Goal: Check status: Check status

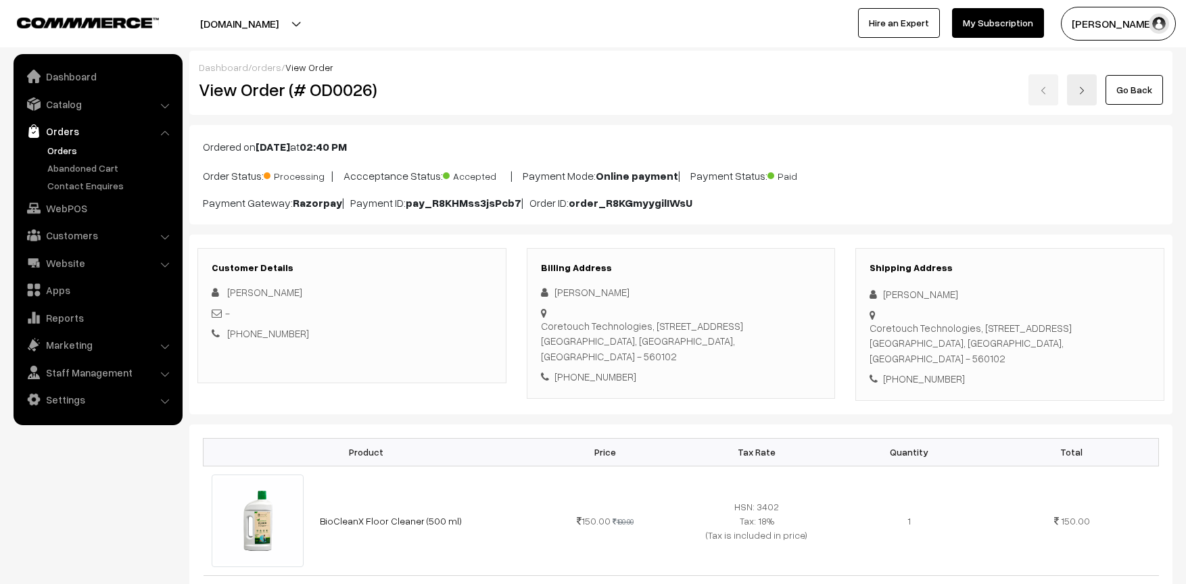
click at [839, 211] on div "Ordered on [DATE] 02:40 PM Order Status: Processing | Accceptance Status: Accep…" at bounding box center [680, 174] width 983 height 99
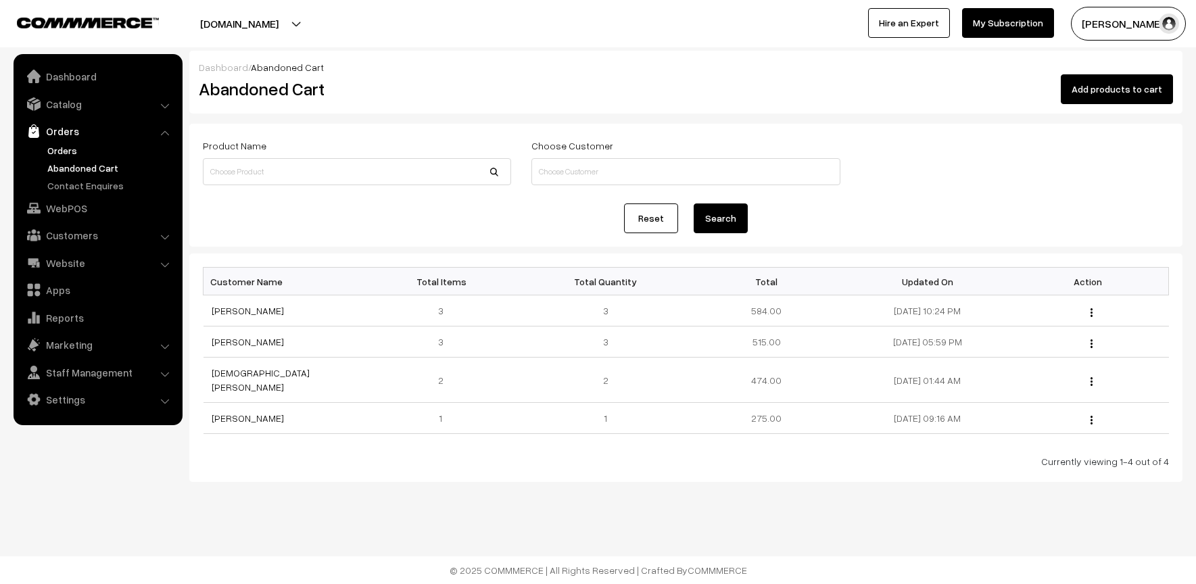
click at [66, 151] on link "Orders" at bounding box center [111, 150] width 134 height 14
